Goal: Task Accomplishment & Management: Use online tool/utility

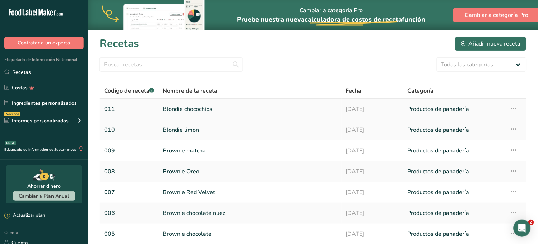
click at [187, 109] on link "Blondie chocochips" at bounding box center [250, 109] width 174 height 15
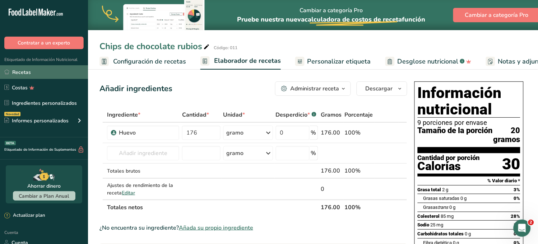
click at [35, 73] on link "Recetas" at bounding box center [44, 72] width 88 height 14
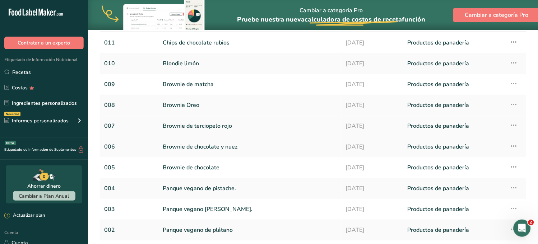
scroll to position [80, 0]
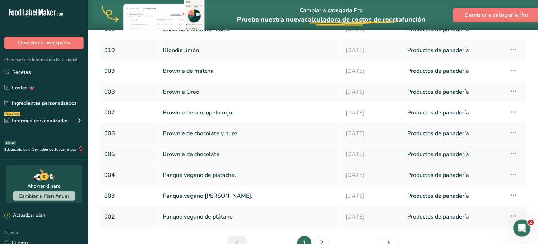
click at [196, 156] on font "Brownie de chocolate" at bounding box center [191, 154] width 57 height 8
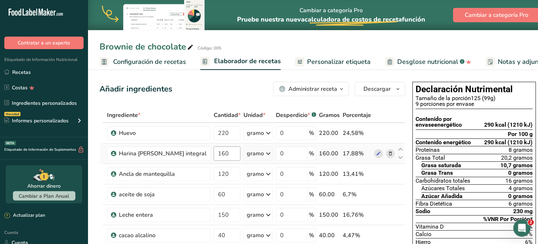
click at [196, 90] on div "Añadir ingredientes Administrar receta Eliminar receta Duplicar receta Receta d…" at bounding box center [252, 89] width 306 height 14
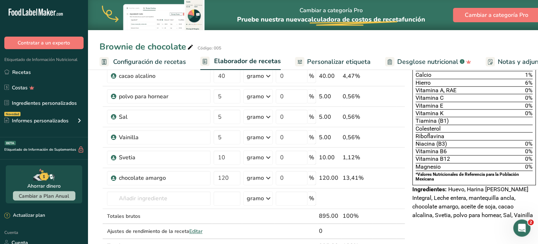
scroll to position [142, 0]
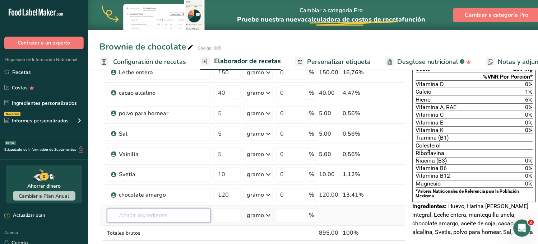
click at [146, 214] on input "text" at bounding box center [159, 216] width 104 height 14
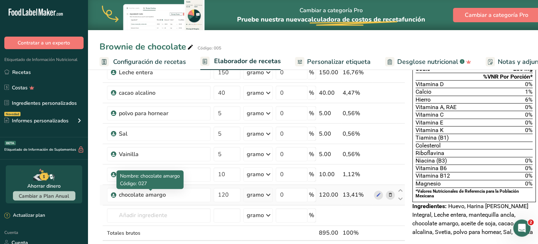
click at [388, 194] on icon at bounding box center [390, 196] width 5 height 8
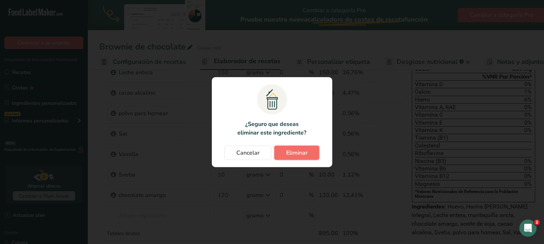
click at [277, 156] on button "Eliminar" at bounding box center [297, 153] width 45 height 14
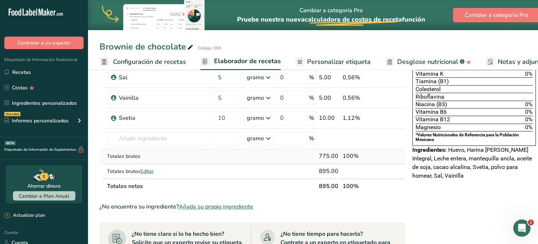
scroll to position [223, 0]
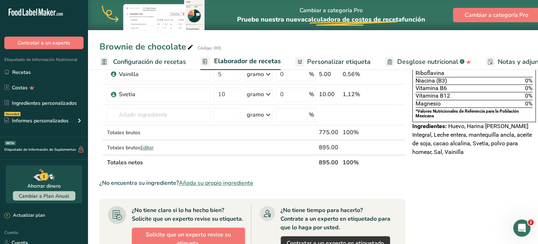
click at [234, 185] on font "Añada su propio ingrediente" at bounding box center [216, 183] width 74 height 8
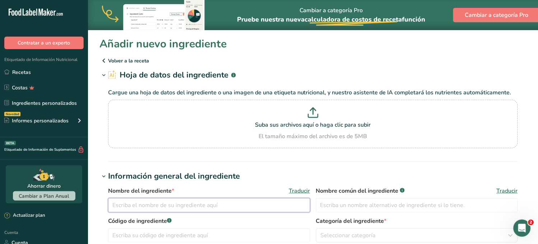
click at [155, 205] on input "text" at bounding box center [209, 205] width 202 height 14
type input "O"
type input "S"
type input "C"
drag, startPoint x: 192, startPoint y: 207, endPoint x: 107, endPoint y: 207, distance: 85.1
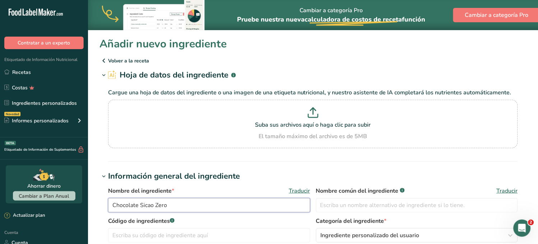
click at [109, 207] on input "Chocolate Sicao Zero" at bounding box center [209, 205] width 202 height 14
type input "Chocolate Sicao Zero"
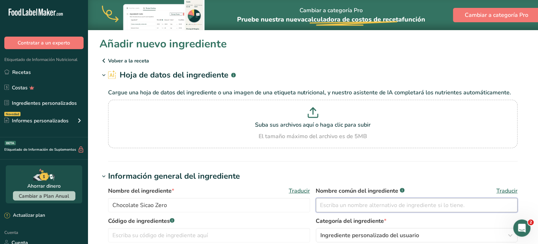
click at [365, 209] on input "text" at bounding box center [417, 205] width 202 height 14
paste input "Chocolate Sicao Zero"
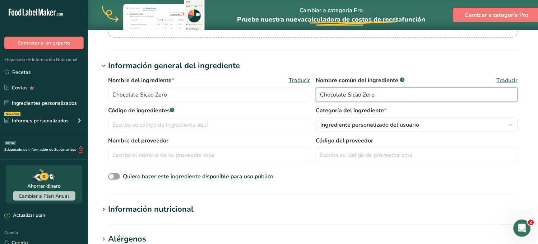
scroll to position [120, 0]
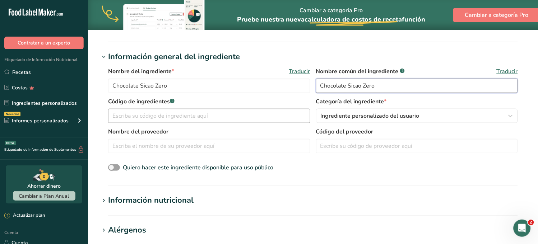
type input "Chocolate Sicao Zero"
click at [150, 114] on input "text" at bounding box center [209, 116] width 202 height 14
type input "031"
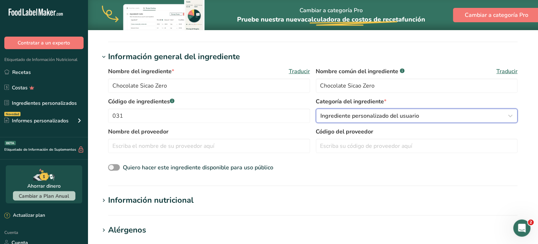
click at [345, 117] on font "Ingrediente personalizado del usuario" at bounding box center [370, 116] width 99 height 8
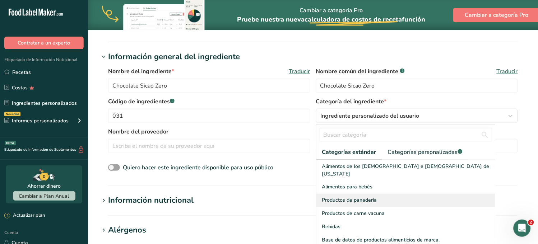
click at [361, 197] on font "Productos de panadería" at bounding box center [349, 200] width 55 height 7
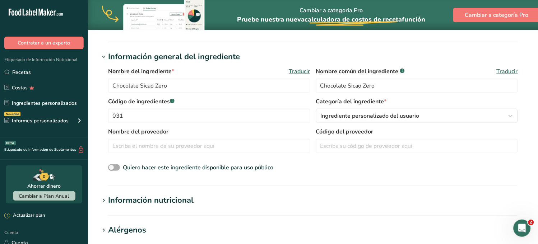
scroll to position [159, 0]
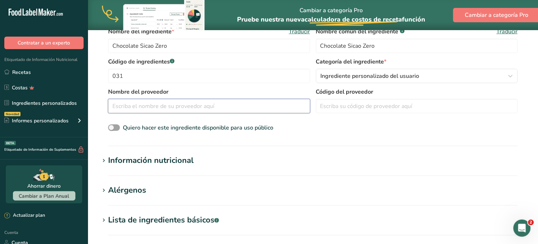
click at [142, 111] on input "text" at bounding box center [209, 106] width 202 height 14
type input "maar"
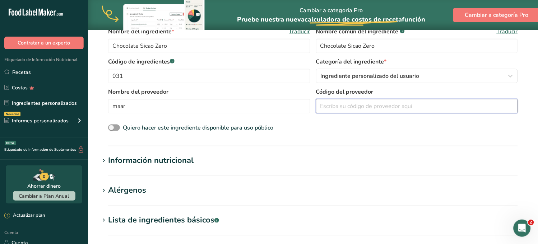
click at [352, 112] on input "text" at bounding box center [417, 106] width 202 height 14
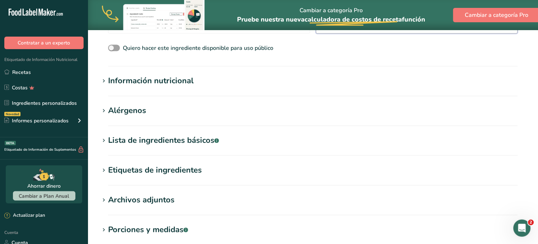
type input "greenhills"
click at [153, 97] on section "Añadir nuevo ingrediente Volver a la receta Hoja de datos del ingrediente .a-a{…" at bounding box center [313, 50] width 450 height 518
click at [149, 94] on section "Información nutricional Tamaño de la porción .a-a{fill:#347362;}.b-a{fill:#fff;…" at bounding box center [312, 85] width 427 height 21
click at [115, 81] on font "Información nutricional" at bounding box center [150, 81] width 85 height 11
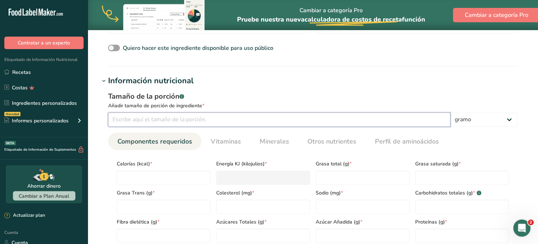
click at [133, 124] on input "number" at bounding box center [279, 120] width 342 height 14
type input "100"
click at [127, 171] on input "number" at bounding box center [164, 178] width 94 height 14
type input "4"
type KJ "16.7"
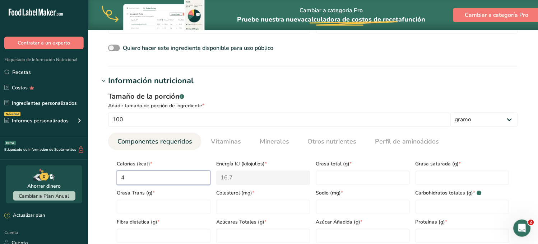
type input "46"
type KJ "192.5"
type input "467"
type KJ "1953.9"
type input "467"
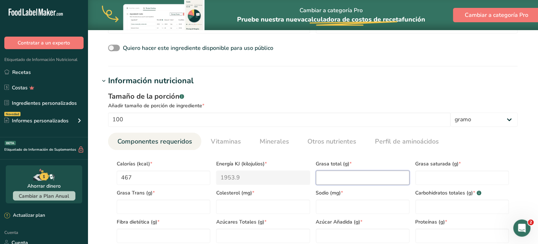
click at [317, 178] on Fat "number" at bounding box center [363, 178] width 94 height 14
type Fat "37"
click at [429, 176] on Fat "number" at bounding box center [462, 178] width 94 height 14
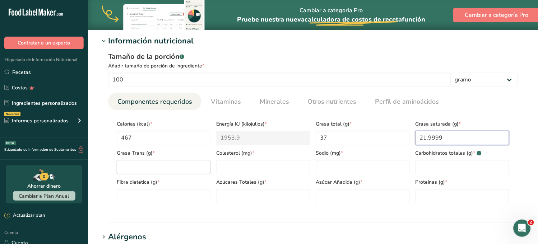
type Fat "21.9999"
click at [131, 166] on Fat "number" at bounding box center [164, 167] width 94 height 14
type Fat "0"
click at [221, 173] on input "number" at bounding box center [263, 167] width 94 height 14
type input "0"
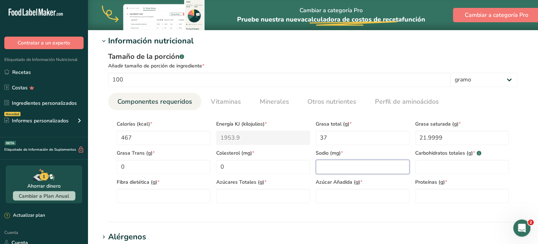
click at [322, 167] on input "number" at bounding box center [363, 167] width 94 height 14
type input "5"
click at [450, 163] on Carbohydrates "number" at bounding box center [462, 167] width 94 height 14
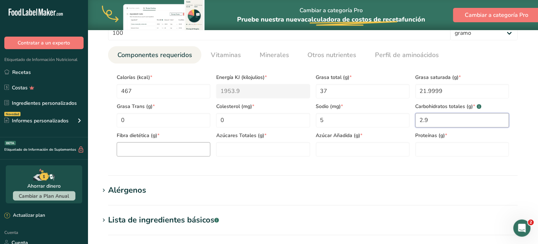
type Carbohydrates "2.9"
click at [128, 149] on Fiber "number" at bounding box center [164, 149] width 94 height 14
type Fiber "8"
click at [238, 149] on Sugars "number" at bounding box center [263, 149] width 94 height 14
drag, startPoint x: 305, startPoint y: 149, endPoint x: 322, endPoint y: 149, distance: 16.5
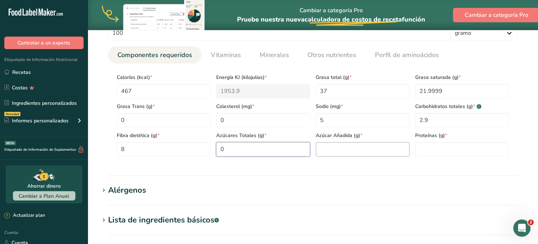
click at [309, 149] on Sugars "0" at bounding box center [263, 149] width 94 height 14
type Sugars "0"
click at [325, 149] on Sugars "number" at bounding box center [363, 149] width 94 height 14
type Sugars "0"
click at [431, 138] on font "Proteínas (g)" at bounding box center [430, 135] width 30 height 7
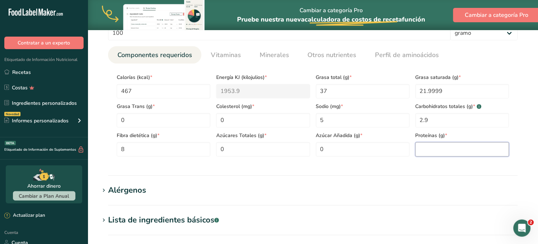
click at [438, 149] on input "number" at bounding box center [462, 149] width 94 height 14
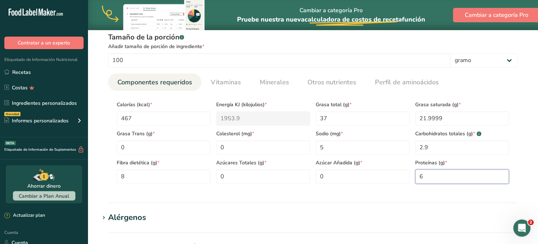
scroll to position [300, 0]
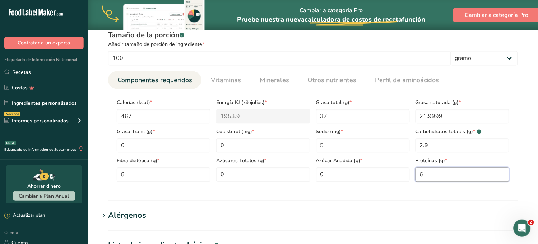
type input "6"
click at [148, 143] on Fat "0" at bounding box center [164, 146] width 94 height 14
type Fat "0.1"
click at [230, 206] on section "Añadir nuevo ingrediente Volver a la receta Hoja de datos del ingrediente .a-a{…" at bounding box center [313, 72] width 450 height 684
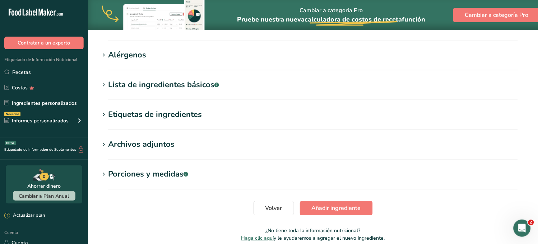
scroll to position [494, 0]
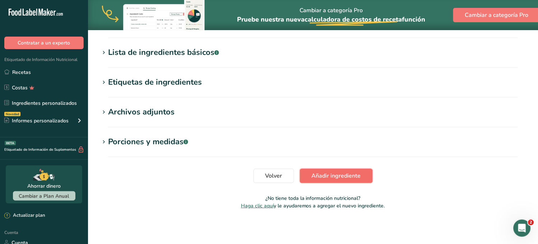
click at [332, 180] on span "Añadir ingrediente" at bounding box center [336, 176] width 49 height 9
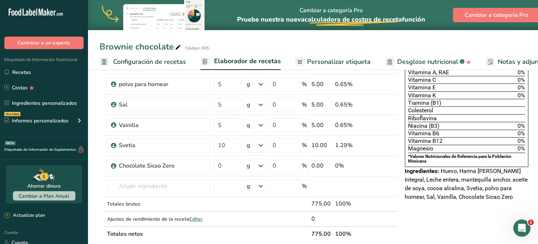
scroll to position [174, 0]
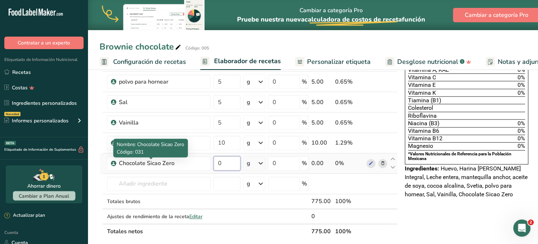
drag, startPoint x: 196, startPoint y: 163, endPoint x: 205, endPoint y: 162, distance: 8.7
click at [214, 163] on input "0" at bounding box center [227, 163] width 27 height 14
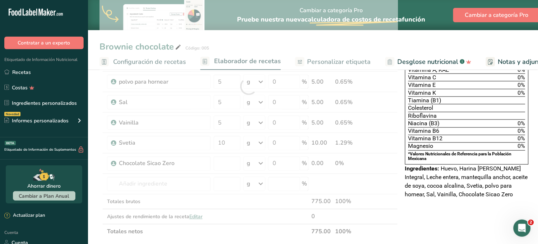
type input "0"
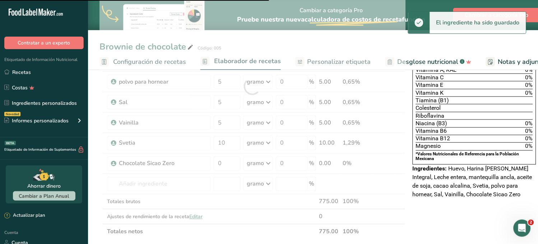
click at [138, 201] on div at bounding box center [252, 87] width 306 height 306
click at [203, 163] on div at bounding box center [252, 87] width 306 height 306
click at [214, 165] on input "0" at bounding box center [227, 163] width 27 height 14
click at [214, 164] on input "0" at bounding box center [227, 163] width 27 height 14
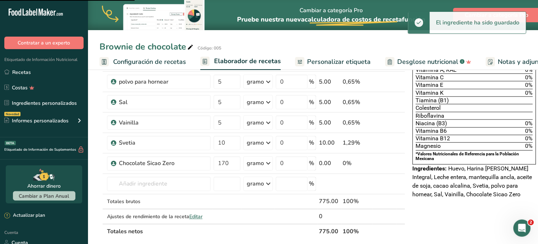
click at [395, 212] on div "Añadir ingredientes Administrar receta Eliminar receta Duplicar receta Receta d…" at bounding box center [254, 197] width 310 height 585
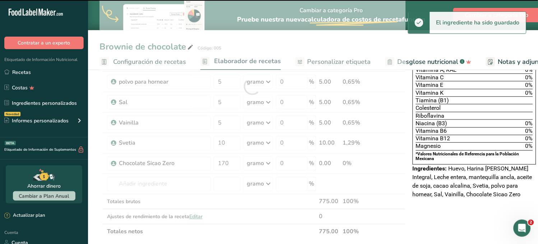
type input "0"
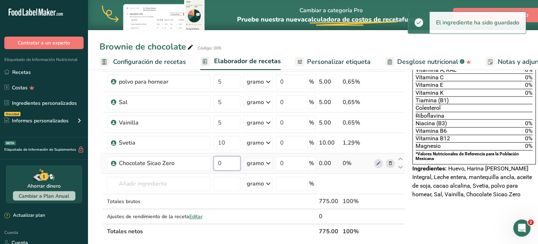
click at [214, 164] on input "0" at bounding box center [227, 163] width 27 height 14
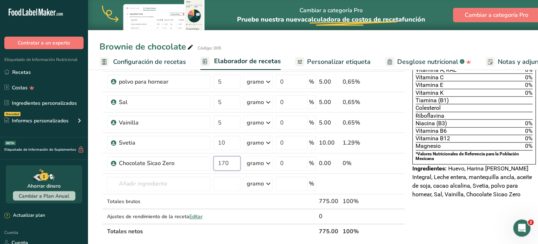
type input "170"
click at [446, 215] on div "Declaración Nutrimental Tamaño de la porción 125 (86g) 9 porciones por envase C…" at bounding box center [474, 197] width 129 height 585
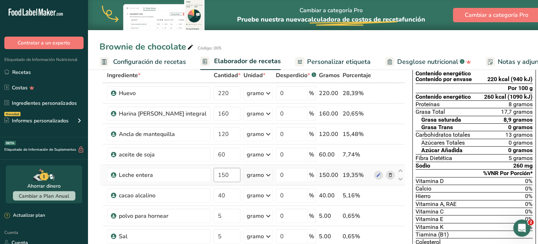
scroll to position [0, 0]
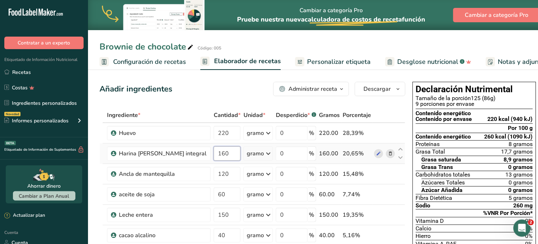
click at [214, 153] on input "160" at bounding box center [227, 153] width 27 height 14
click at [237, 89] on div "Añadir ingredientes Administrar receta Eliminar receta Duplicar receta Receta d…" at bounding box center [252, 89] width 306 height 14
click at [214, 154] on input "170" at bounding box center [227, 153] width 27 height 14
click at [215, 90] on div "Añadir ingredientes Administrar receta Eliminar receta Duplicar receta Receta d…" at bounding box center [252, 89] width 306 height 14
click at [214, 153] on input "190" at bounding box center [227, 153] width 27 height 14
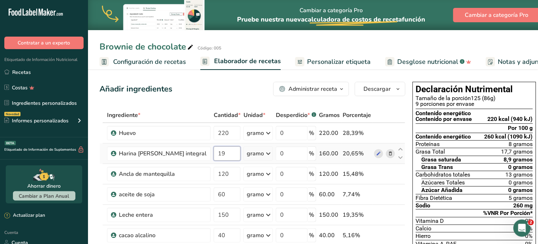
type input "1"
type input "200"
click at [228, 92] on div "Añadir ingredientes Administrar receta Eliminar receta Duplicar receta Receta d…" at bounding box center [252, 89] width 306 height 14
click at [505, 98] on div "Tamaño de la porción 125 (86g)" at bounding box center [474, 98] width 117 height 6
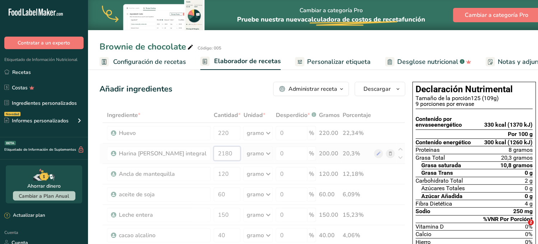
click at [214, 152] on input "2180" at bounding box center [227, 153] width 27 height 14
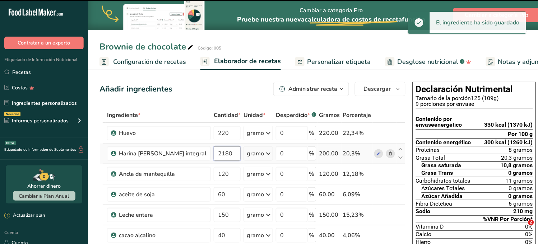
type input "2"
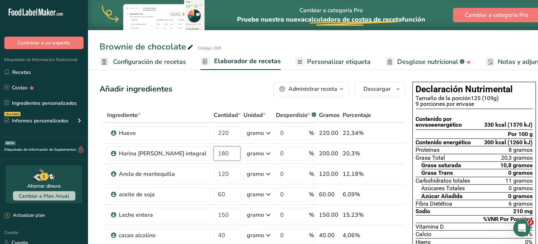
type input "180"
click at [232, 91] on div "Añadir ingredientes Administrar receta Eliminar receta Duplicar receta Receta d…" at bounding box center [252, 89] width 306 height 14
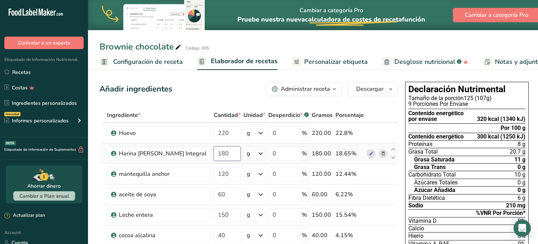
click at [214, 152] on input "180" at bounding box center [227, 153] width 27 height 14
type input "170"
click at [231, 85] on div "Añadir ingredientes Administrar receta Eliminar receta Duplicar receta Escalar …" at bounding box center [248, 89] width 298 height 14
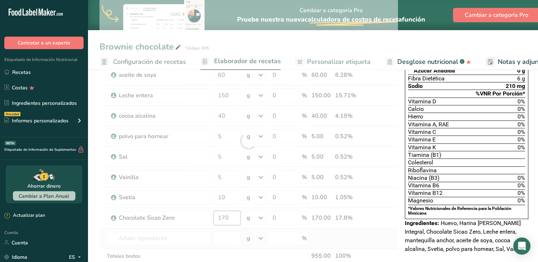
click at [214, 217] on input "170" at bounding box center [227, 218] width 27 height 14
click at [214, 218] on input "170" at bounding box center [227, 218] width 27 height 14
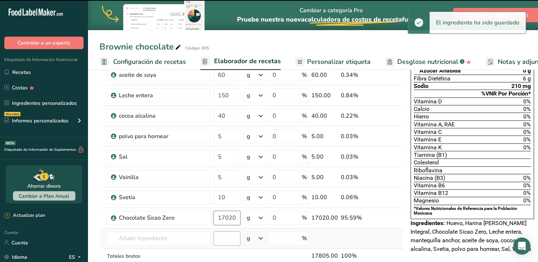
scroll to position [0, 0]
type input "1"
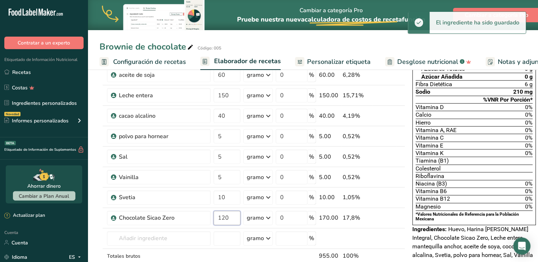
type input "120"
click at [328, 253] on div "Ingrediente * Cantidad * Unidad * Desperdicio * .a-a{fill:#347362;}.b-a{fill:#f…" at bounding box center [252, 141] width 306 height 306
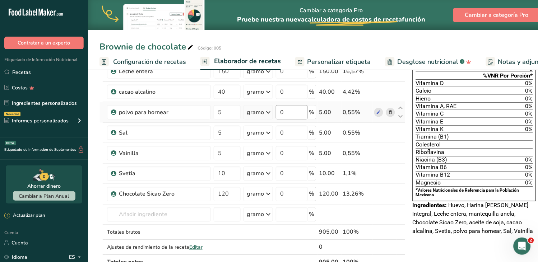
scroll to position [159, 0]
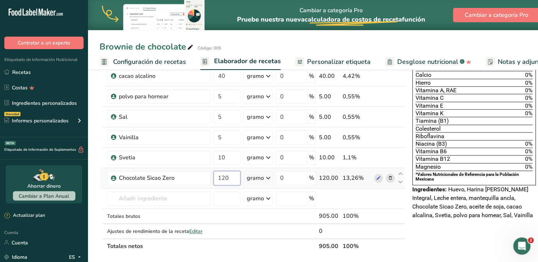
click at [214, 179] on input "120" at bounding box center [227, 178] width 27 height 14
type input "100"
click at [392, 232] on div "Ingrediente * Cantidad * Unidad * Desperdicio * .a-a{fill:#347362;}.b-a{fill:#f…" at bounding box center [252, 101] width 306 height 306
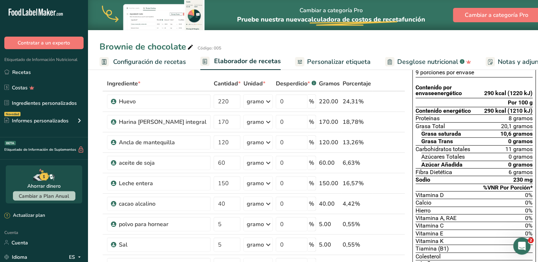
scroll to position [40, 0]
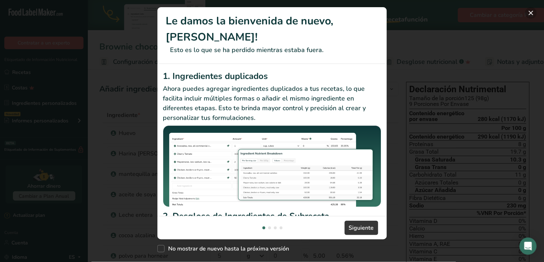
click at [530, 12] on button "New Features" at bounding box center [531, 12] width 11 height 11
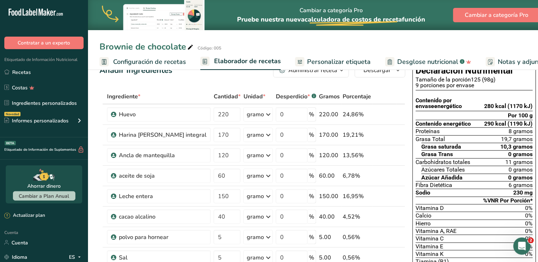
scroll to position [11, 0]
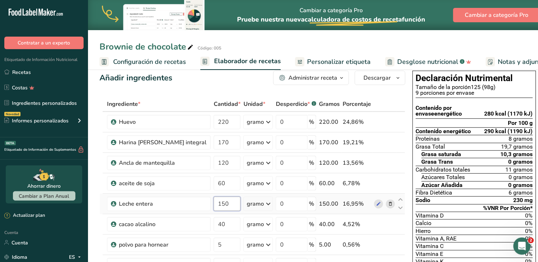
click at [214, 202] on input "150" at bounding box center [227, 204] width 27 height 14
type input "130"
click at [216, 85] on div "Añadir ingredientes Administrar receta Eliminar receta Duplicar receta Receta d…" at bounding box center [252, 78] width 306 height 14
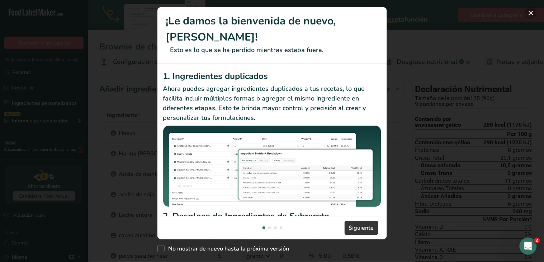
drag, startPoint x: 533, startPoint y: 11, endPoint x: 471, endPoint y: 175, distance: 174.8
click at [533, 11] on button "New Features" at bounding box center [531, 12] width 11 height 11
